Goal: Task Accomplishment & Management: Complete application form

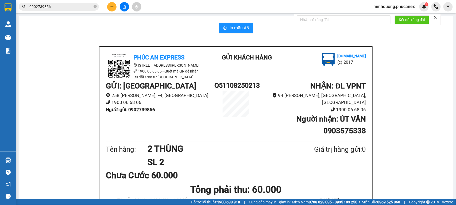
drag, startPoint x: 72, startPoint y: 1, endPoint x: 32, endPoint y: 12, distance: 41.6
click at [32, 12] on div "Kết quả tìm kiếm ( 1 ) Bộ lọc Mã ĐH Trạng thái Món hàng Thu hộ Tổng cước Chưa c…" at bounding box center [228, 6] width 456 height 13
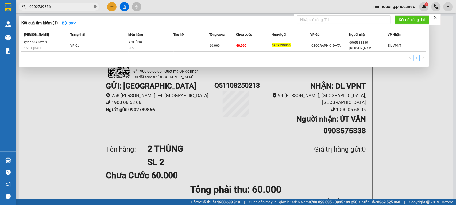
click at [96, 6] on icon "close-circle" at bounding box center [94, 6] width 3 height 3
type input "2344"
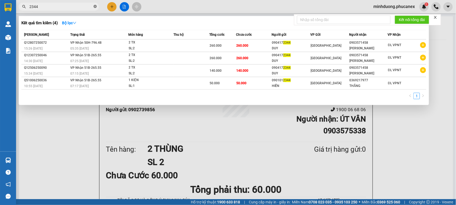
click at [95, 6] on icon "close-circle" at bounding box center [94, 6] width 3 height 3
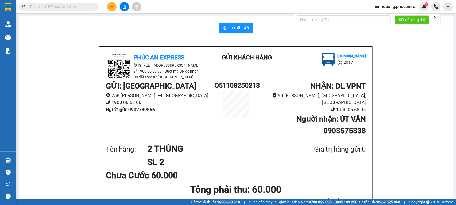
click at [75, 7] on input "text" at bounding box center [60, 7] width 63 height 6
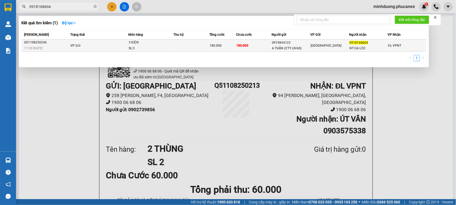
type input "0918168604"
click at [331, 46] on div "[GEOGRAPHIC_DATA]" at bounding box center [329, 46] width 38 height 6
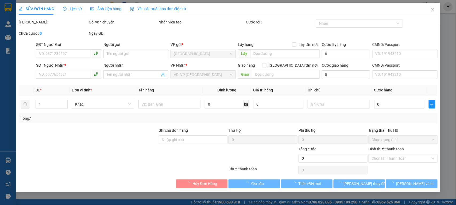
type input "0974844123"
type input "A TUẤN (CTY LIVAS)"
type input "0918168604"
type input "NT ĐA LỘC"
type input "180.000"
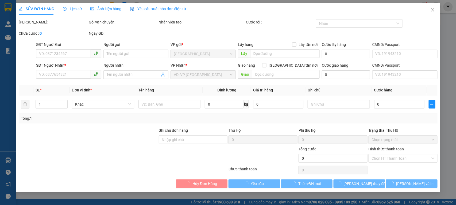
type input "180.000"
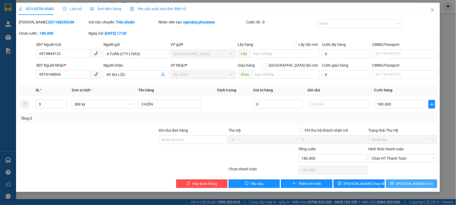
click at [394, 185] on icon "printer" at bounding box center [392, 184] width 4 height 4
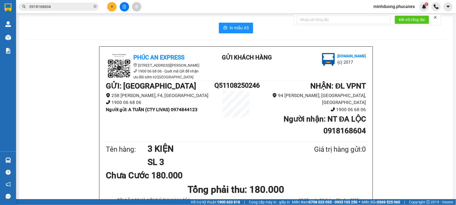
click at [43, 8] on input "0918168604" at bounding box center [60, 7] width 63 height 6
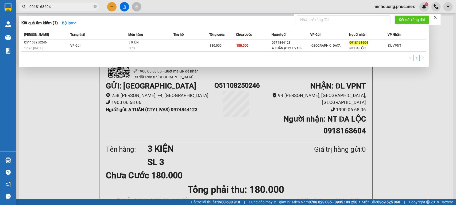
click at [52, 8] on input "0918168604" at bounding box center [60, 7] width 63 height 6
click at [95, 7] on icon "close-circle" at bounding box center [94, 6] width 3 height 3
